Goal: Transaction & Acquisition: Purchase product/service

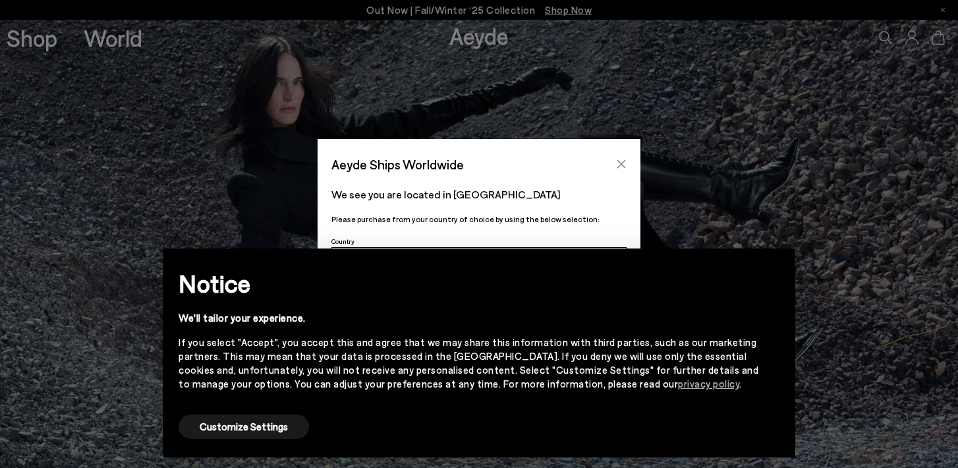
click at [621, 161] on icon "Close" at bounding box center [621, 164] width 11 height 11
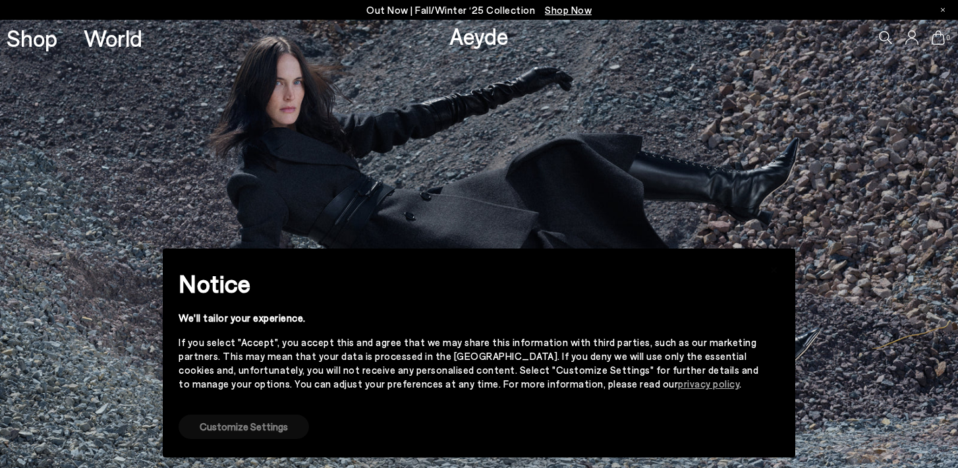
click at [237, 421] on button "Customize Settings" at bounding box center [244, 426] width 130 height 24
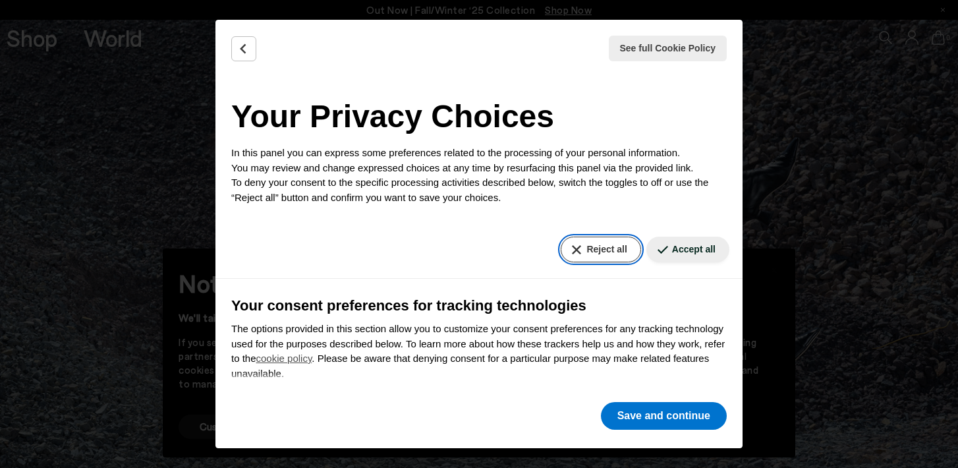
click at [618, 257] on button "Reject all" at bounding box center [601, 250] width 80 height 26
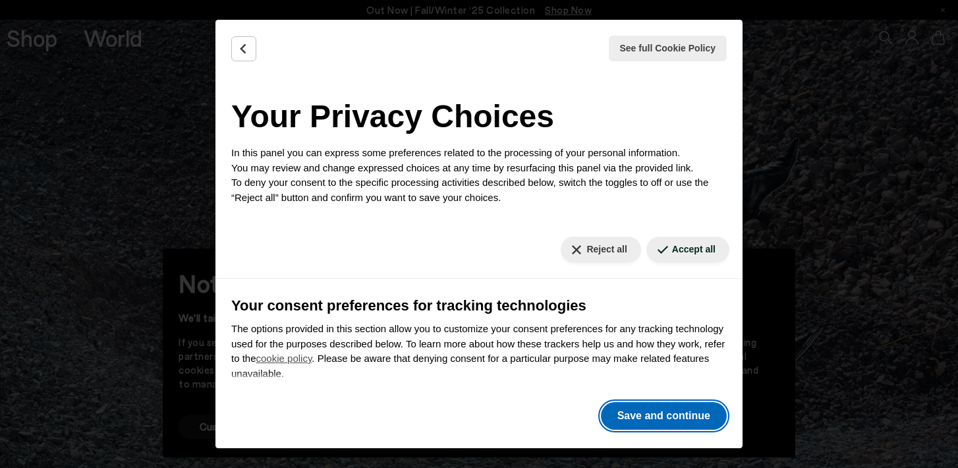
click at [638, 416] on button "Save and continue" at bounding box center [664, 416] width 126 height 28
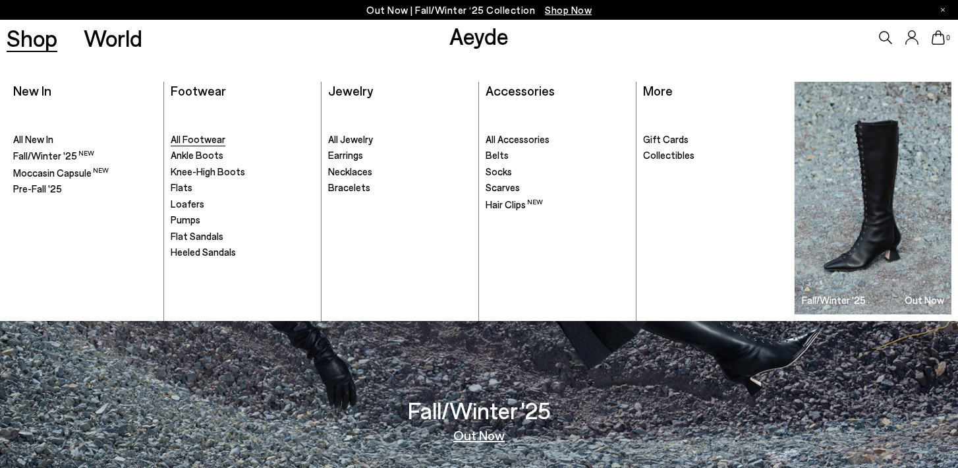
click at [204, 142] on span "All Footwear" at bounding box center [198, 139] width 55 height 12
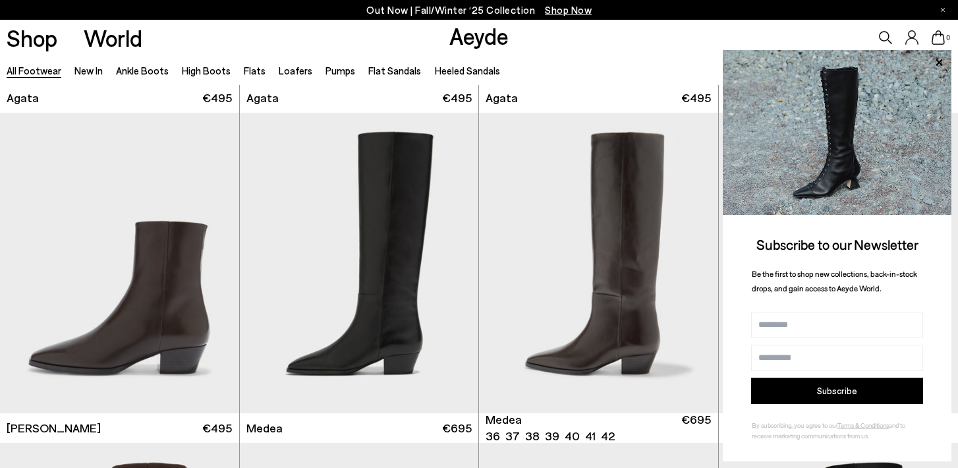
scroll to position [635, 0]
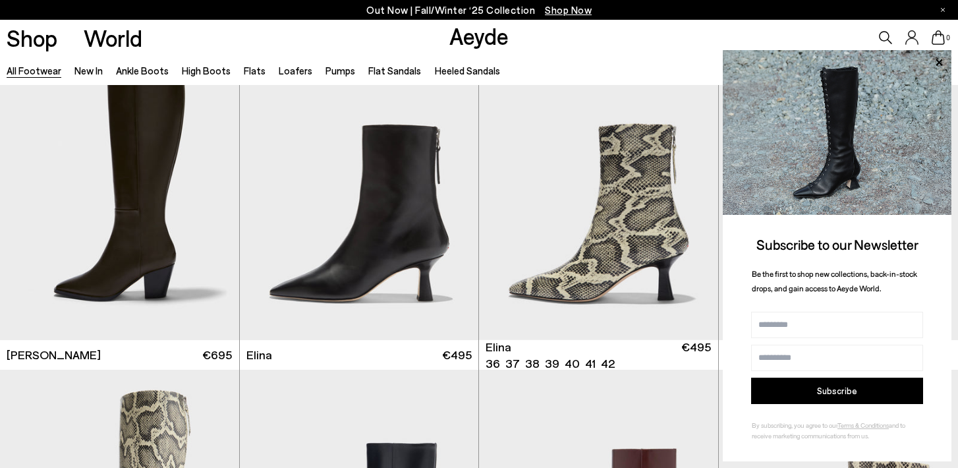
scroll to position [1367, 0]
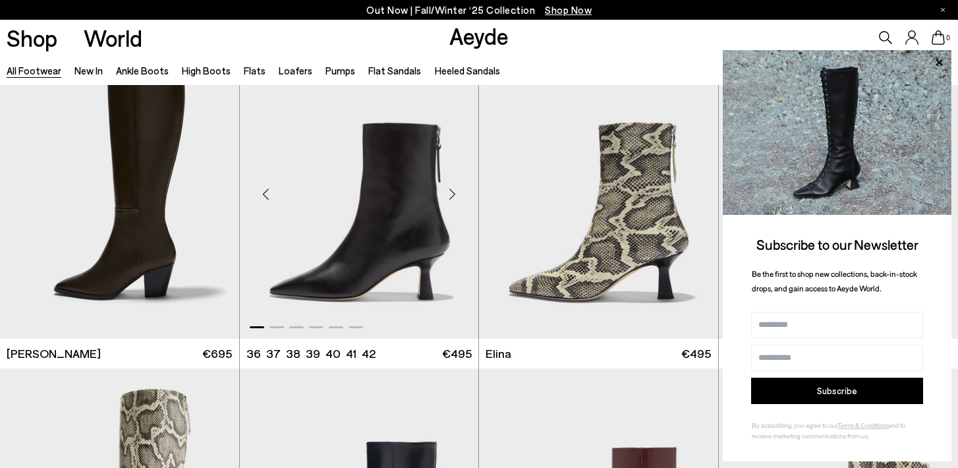
click at [451, 200] on div "Next slide" at bounding box center [452, 194] width 40 height 40
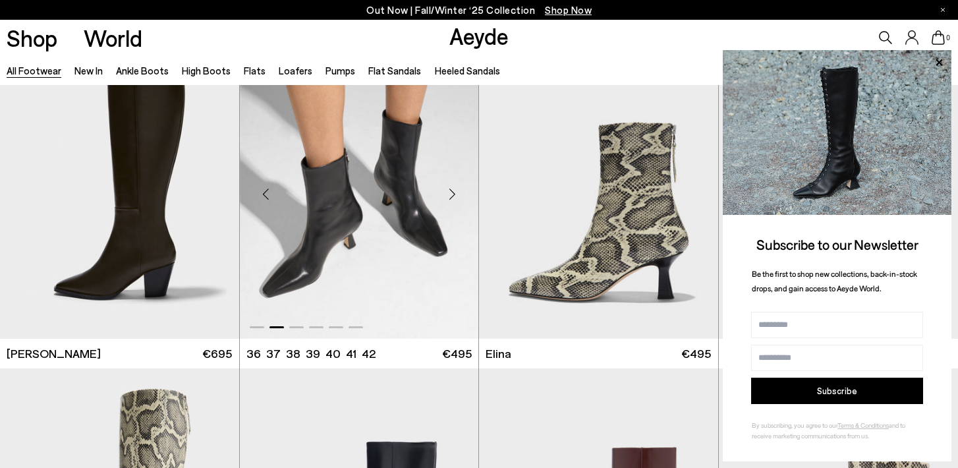
click at [451, 200] on div "Next slide" at bounding box center [452, 194] width 40 height 40
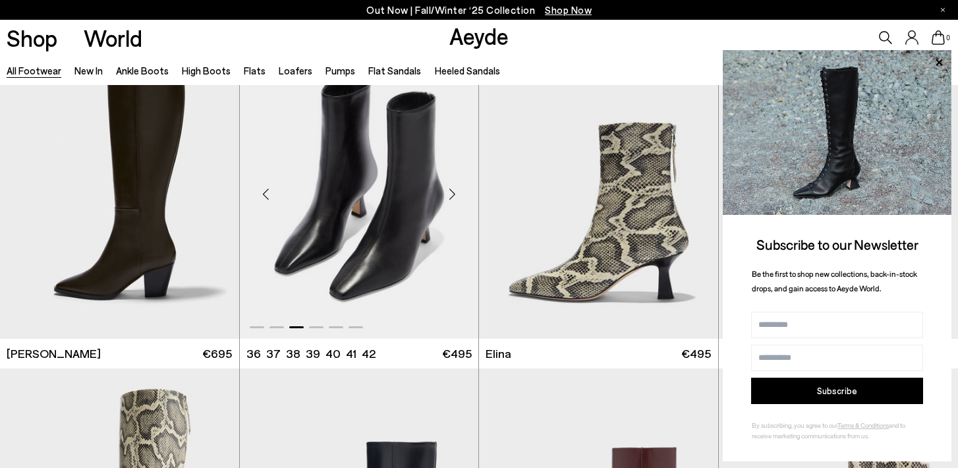
click at [451, 200] on div "Next slide" at bounding box center [452, 194] width 40 height 40
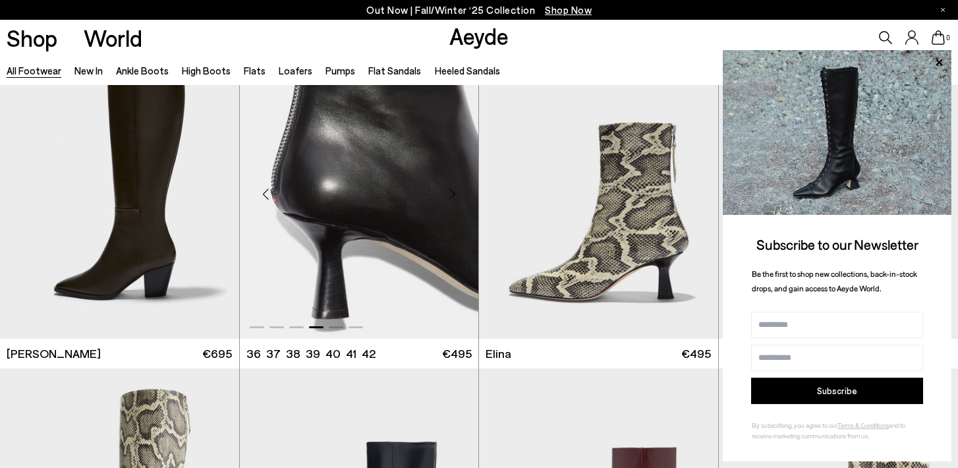
click at [451, 200] on div "Next slide" at bounding box center [452, 194] width 40 height 40
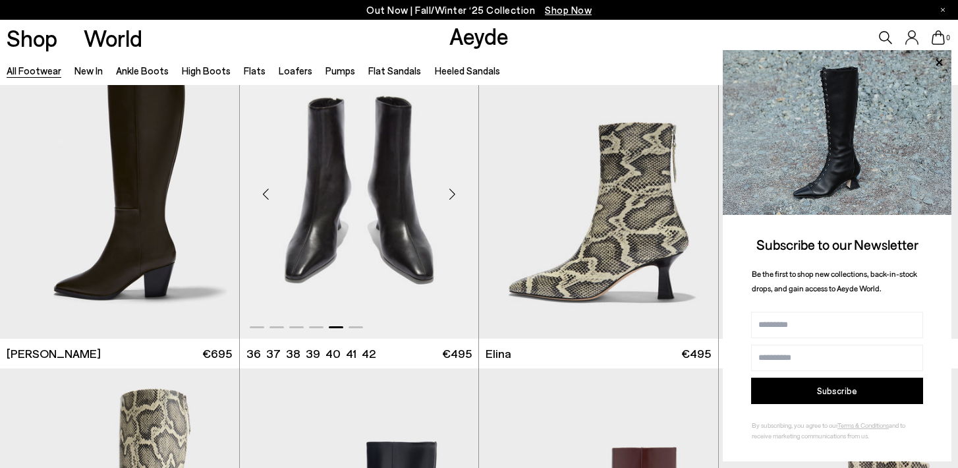
click at [451, 200] on div "Next slide" at bounding box center [452, 194] width 40 height 40
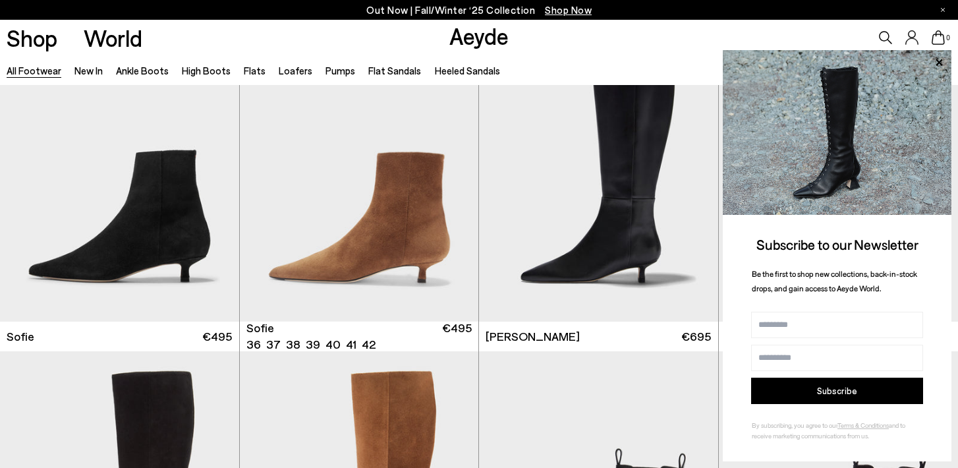
scroll to position [3713, 0]
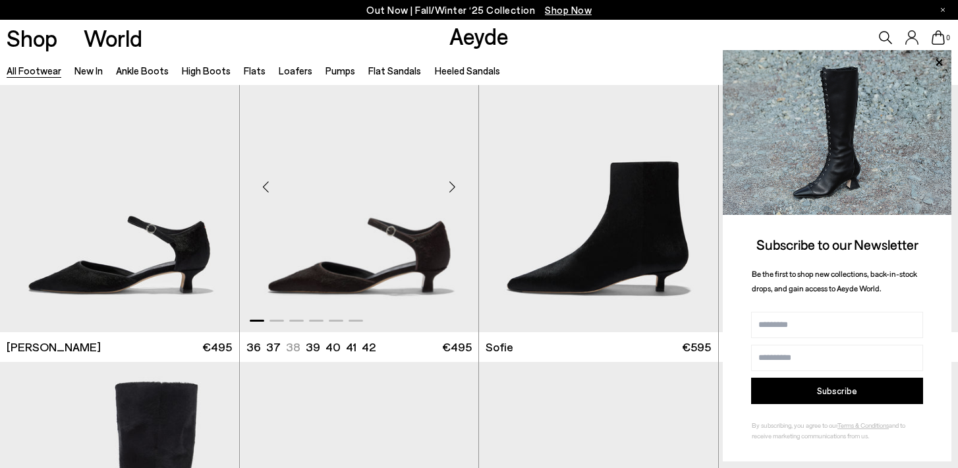
scroll to position [9954, 0]
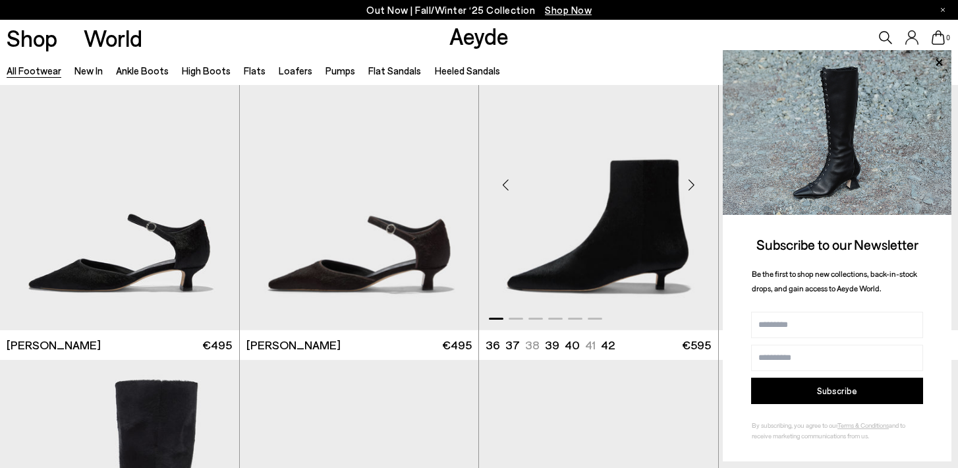
click at [693, 188] on div "Next slide" at bounding box center [692, 185] width 40 height 40
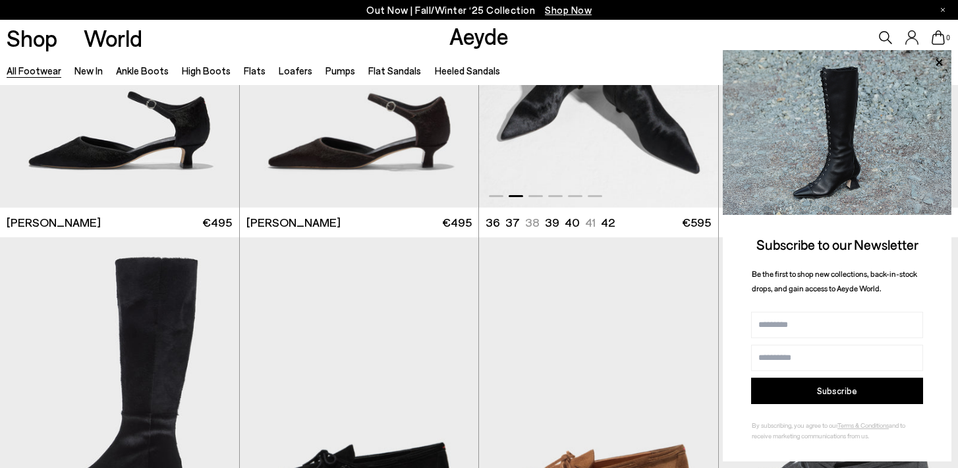
scroll to position [10076, 0]
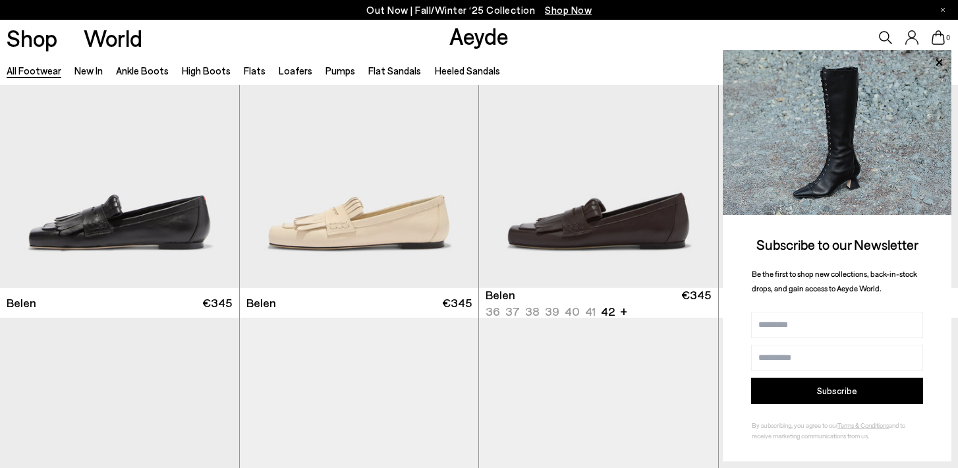
scroll to position [10719, 0]
